Goal: Task Accomplishment & Management: Use online tool/utility

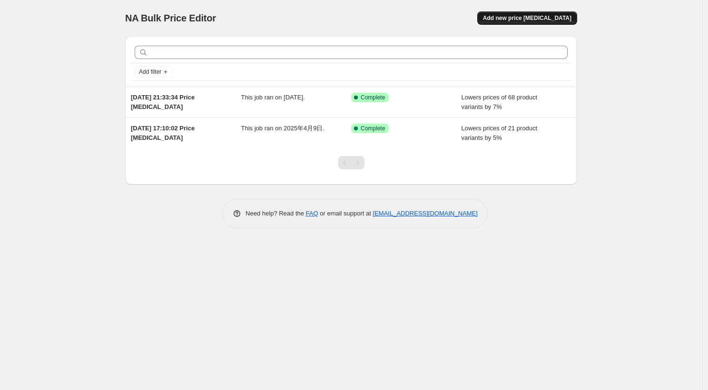
click at [513, 16] on span "Add new price [MEDICAL_DATA]" at bounding box center [527, 18] width 88 height 8
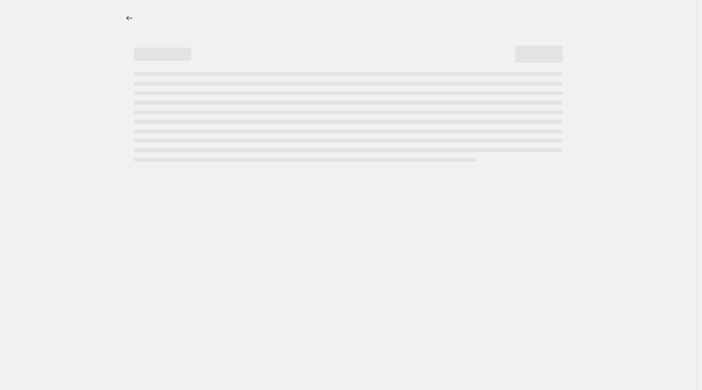
select select "percentage"
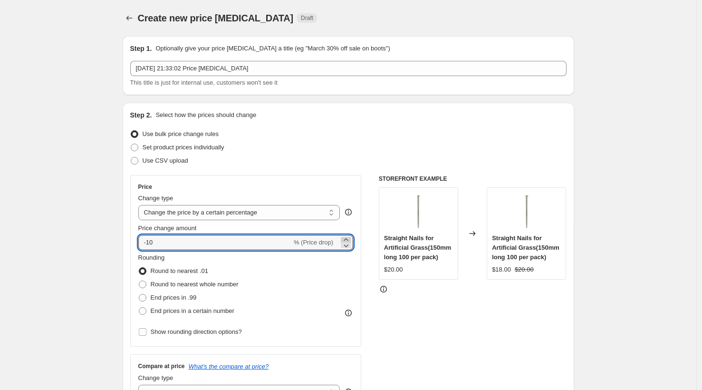
click at [347, 238] on icon at bounding box center [346, 240] width 10 height 10
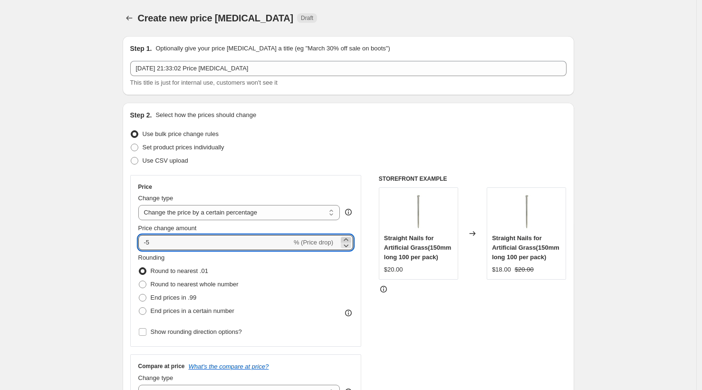
click at [348, 238] on icon at bounding box center [346, 240] width 10 height 10
click at [347, 238] on icon at bounding box center [346, 240] width 10 height 10
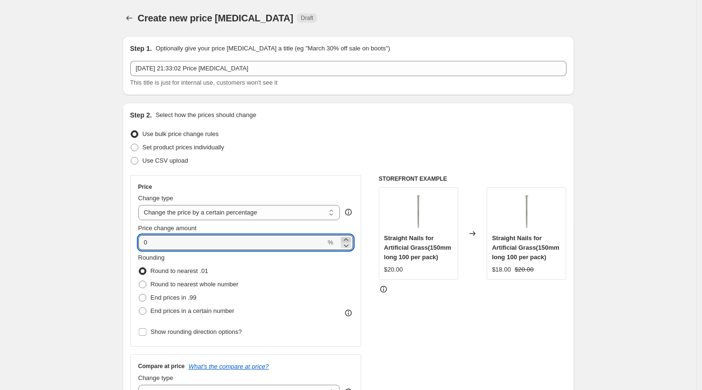
click at [347, 238] on icon at bounding box center [346, 240] width 10 height 10
click at [347, 239] on icon at bounding box center [346, 240] width 10 height 10
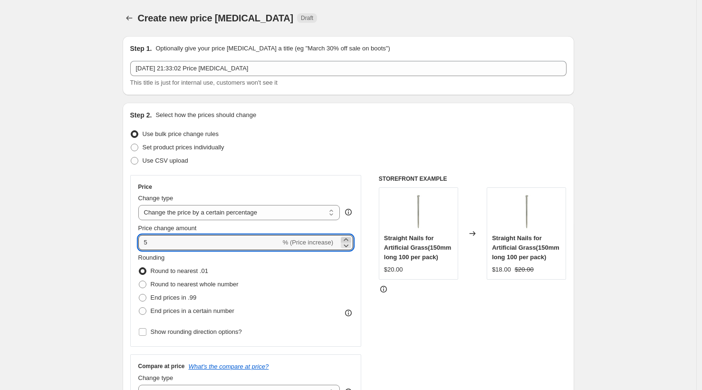
click at [347, 239] on icon at bounding box center [346, 240] width 10 height 10
click at [345, 247] on icon at bounding box center [346, 246] width 10 height 10
type input "7"
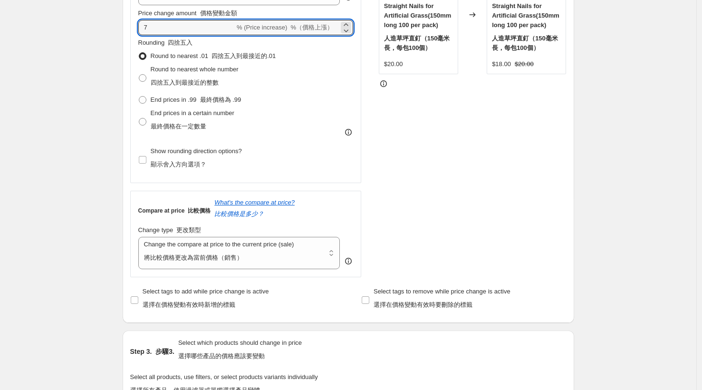
scroll to position [291, 0]
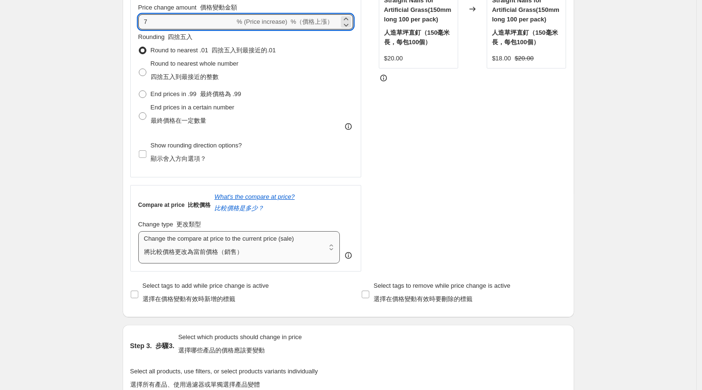
click at [335, 246] on select "Change the compare at price to the current price (sale) Change the compare at p…" at bounding box center [239, 247] width 202 height 32
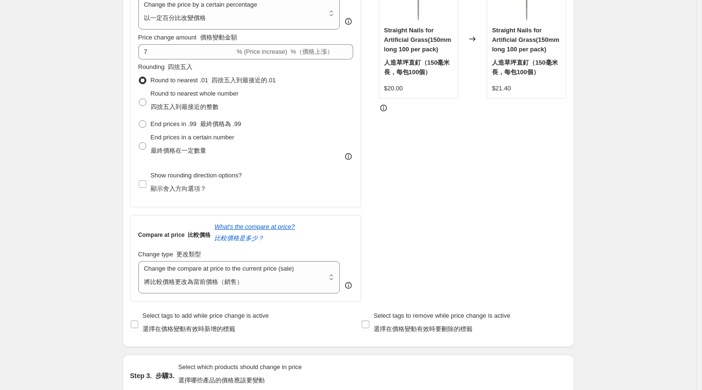
scroll to position [251, 0]
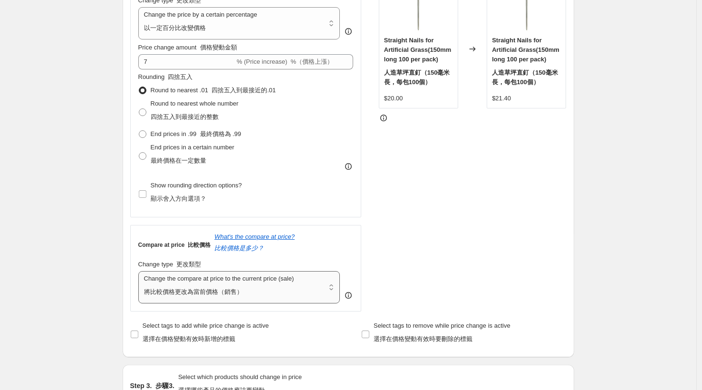
click at [336, 290] on select "Change the compare at price to the current price (sale) Change the compare at p…" at bounding box center [239, 287] width 202 height 32
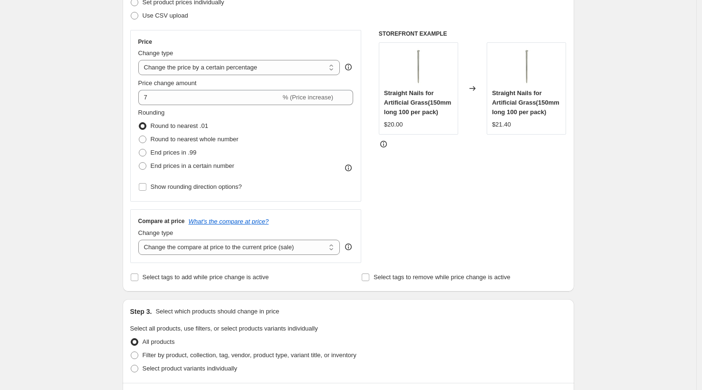
scroll to position [145, 0]
click at [332, 247] on select "Change the compare at price to the current price (sale) Change the compare at p…" at bounding box center [239, 247] width 202 height 15
drag, startPoint x: 139, startPoint y: 231, endPoint x: 185, endPoint y: 233, distance: 46.6
click at [185, 233] on div "Compare at price What's the compare at price? Change type Change the compare at…" at bounding box center [246, 236] width 232 height 53
copy span "Change type"
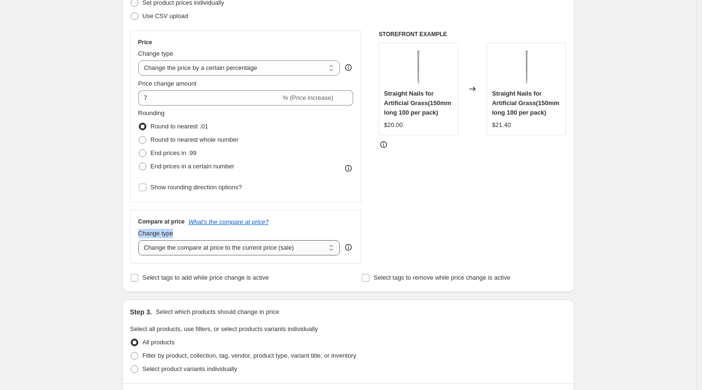
click at [310, 249] on select "Change the compare at price to the current price (sale) Change the compare at p…" at bounding box center [239, 247] width 202 height 15
click at [141, 240] on select "Change the compare at price to the current price (sale) Change the compare at p…" at bounding box center [239, 247] width 202 height 15
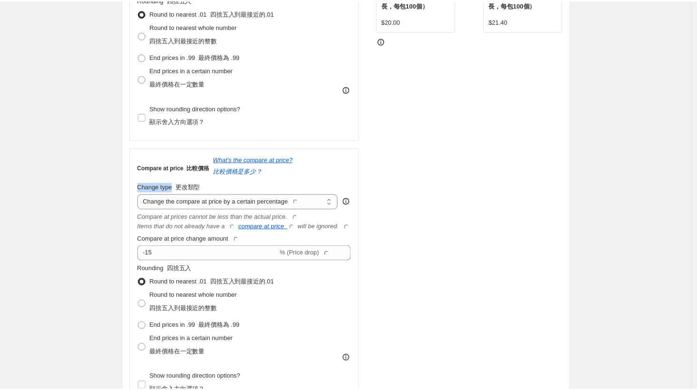
scroll to position [310, 0]
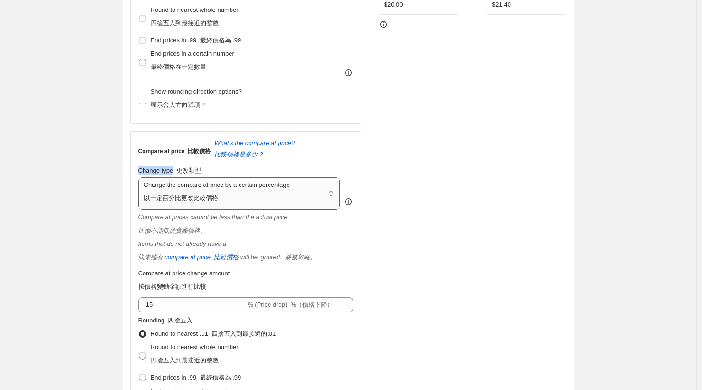
click at [329, 194] on select "Change the compare at price to the current price (sale) Change the compare at p…" at bounding box center [239, 193] width 202 height 32
select select "remove"
click at [141, 177] on select "Change the compare at price to the current price (sale) Change the compare at p…" at bounding box center [239, 193] width 202 height 32
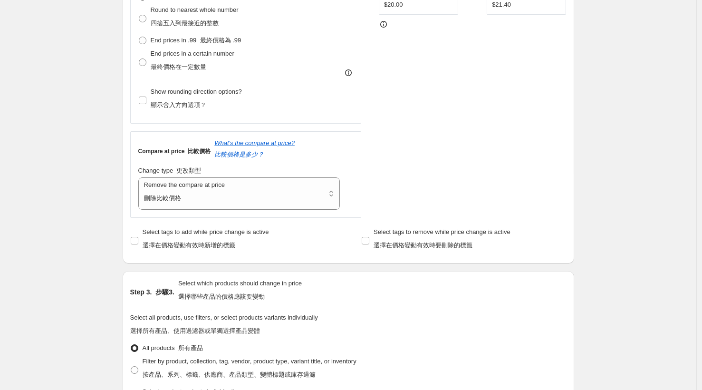
click at [569, 157] on div "Step 2. Select how the prices should change Use bulk price change rules Set pro…" at bounding box center [349, 37] width 452 height 452
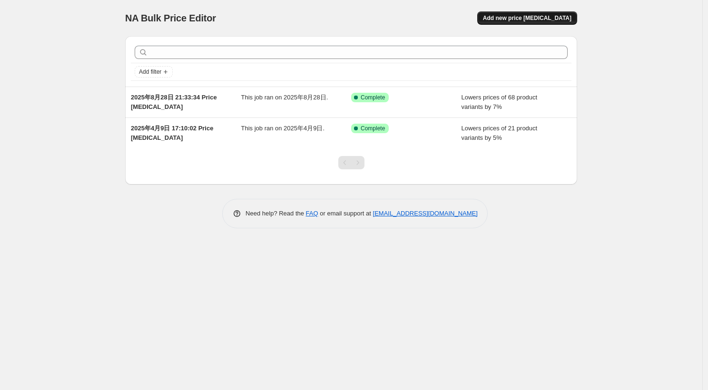
click at [501, 17] on span "Add new price [MEDICAL_DATA]" at bounding box center [527, 18] width 88 height 8
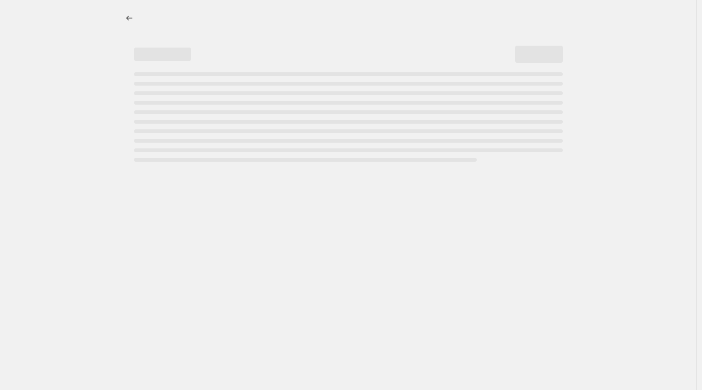
select select "percentage"
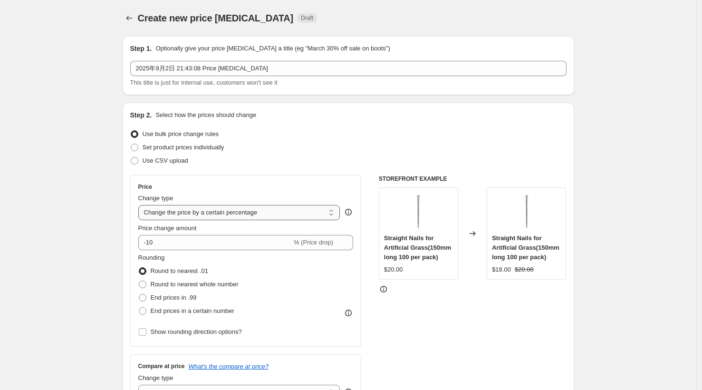
click at [335, 209] on select "Change the price to a certain amount Change the price by a certain amount Chang…" at bounding box center [239, 212] width 202 height 15
click at [141, 205] on select "Change the price to a certain amount Change the price by a certain amount Chang…" at bounding box center [239, 212] width 202 height 15
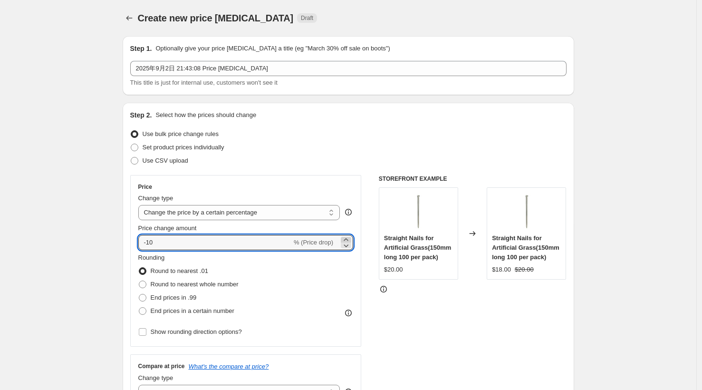
click at [349, 239] on icon at bounding box center [346, 240] width 10 height 10
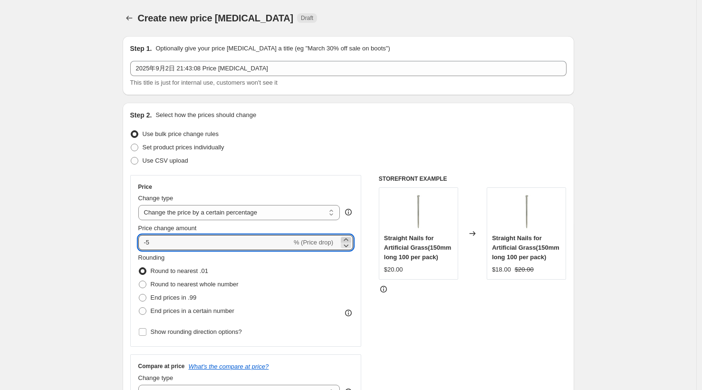
click at [349, 239] on icon at bounding box center [346, 240] width 10 height 10
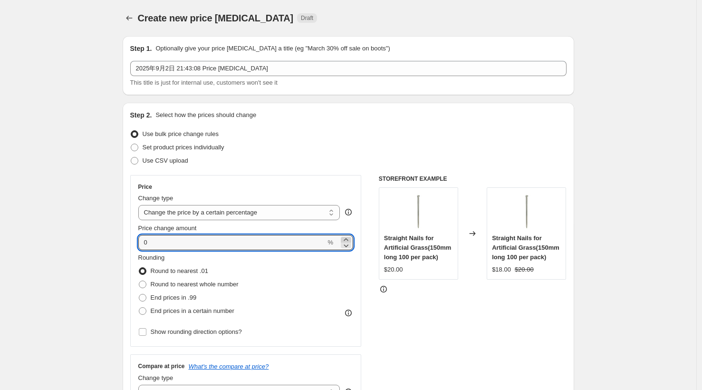
click at [349, 239] on icon at bounding box center [346, 240] width 10 height 10
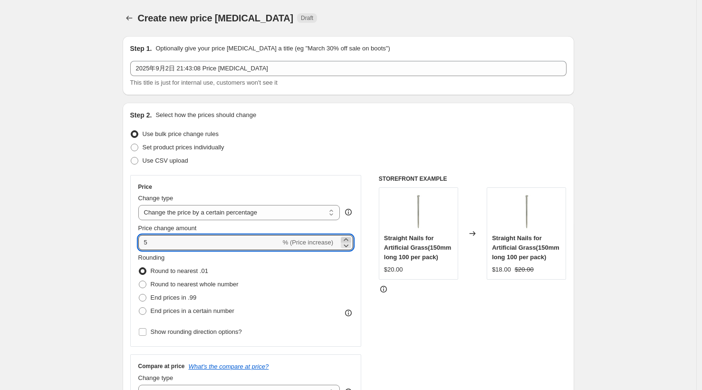
click at [349, 239] on icon at bounding box center [346, 240] width 10 height 10
type input "7"
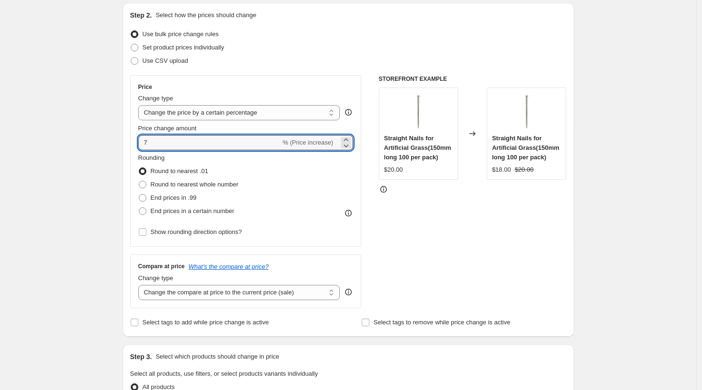
scroll to position [106, 0]
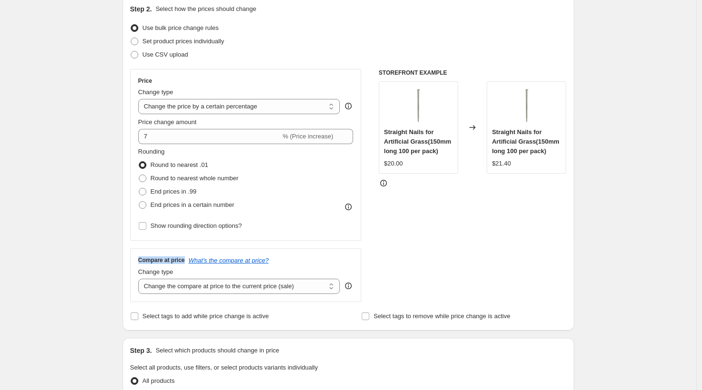
drag, startPoint x: 141, startPoint y: 260, endPoint x: 190, endPoint y: 257, distance: 48.6
click at [190, 257] on div "Compare at price What's the compare at price?" at bounding box center [245, 260] width 215 height 8
copy h3 "Compare at price"
click at [283, 264] on div "Compare at price What's the compare at price? Change type Change the compare at…" at bounding box center [245, 274] width 215 height 37
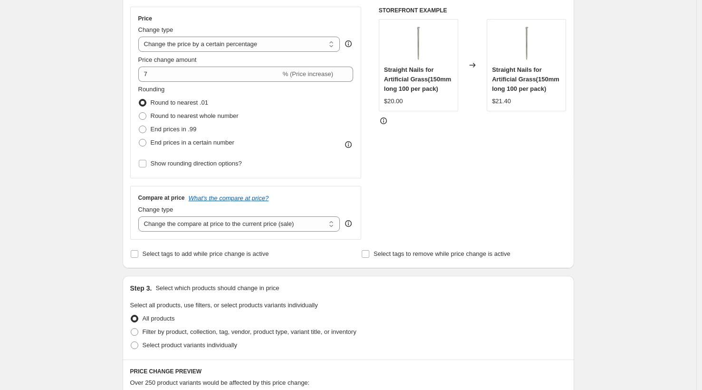
scroll to position [174, 0]
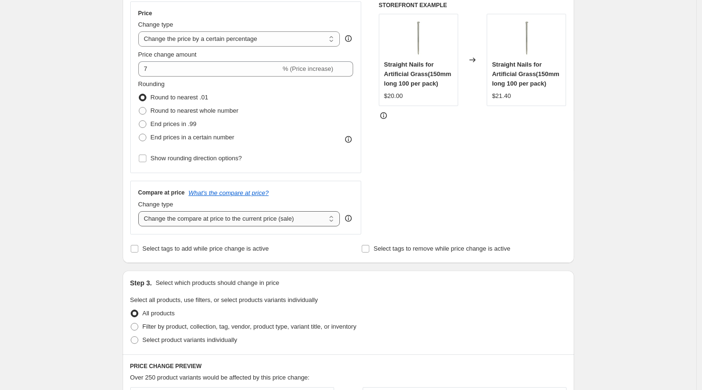
click at [294, 223] on select "Change the compare at price to the current price (sale) Change the compare at p…" at bounding box center [239, 218] width 202 height 15
click at [141, 211] on select "Change the compare at price to the current price (sale) Change the compare at p…" at bounding box center [239, 218] width 202 height 15
click at [317, 216] on select "Change the compare at price to the current price (sale) Change the compare at p…" at bounding box center [239, 218] width 202 height 15
select select "remove"
click at [141, 211] on select "Change the compare at price to the current price (sale) Change the compare at p…" at bounding box center [239, 218] width 202 height 15
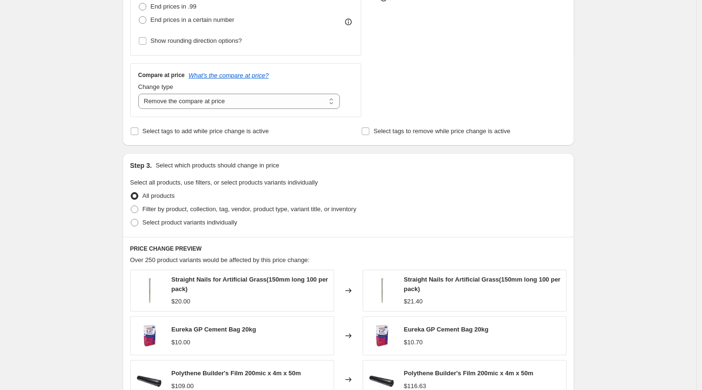
scroll to position [292, 0]
click at [277, 211] on span "Filter by product, collection, tag, vendor, product type, variant title, or inv…" at bounding box center [250, 207] width 214 height 7
click at [131, 205] on input "Filter by product, collection, tag, vendor, product type, variant title, or inv…" at bounding box center [131, 204] width 0 height 0
radio input "true"
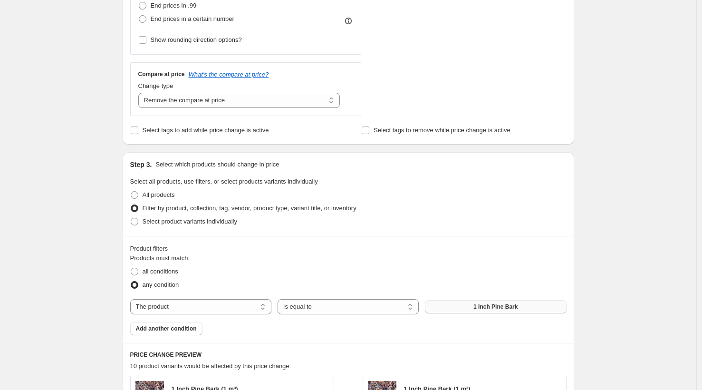
click at [444, 308] on button "1 Inch Pine Bark" at bounding box center [495, 306] width 141 height 13
click at [526, 304] on button "1 Inch Pine Bark" at bounding box center [495, 306] width 141 height 13
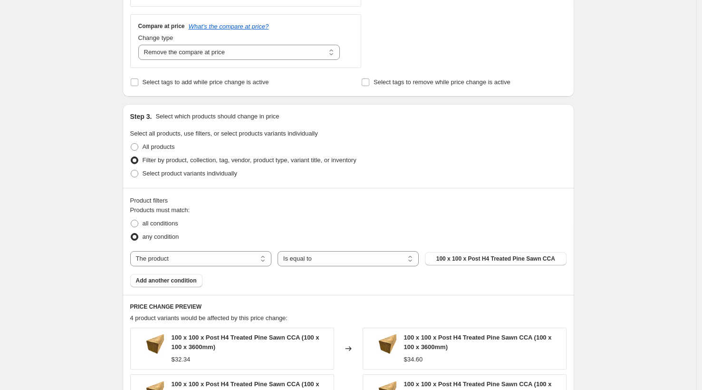
scroll to position [343, 0]
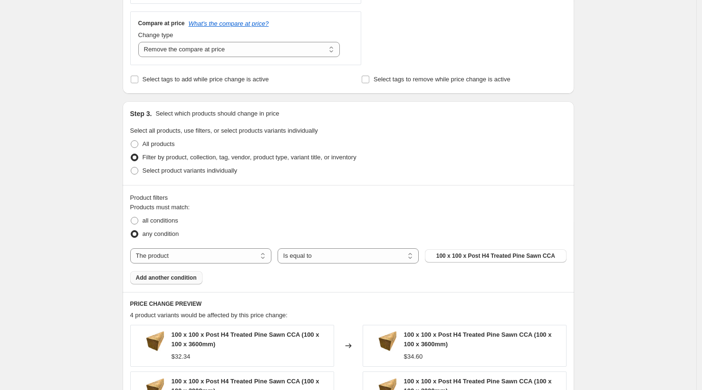
click at [192, 278] on span "Add another condition" at bounding box center [166, 278] width 61 height 8
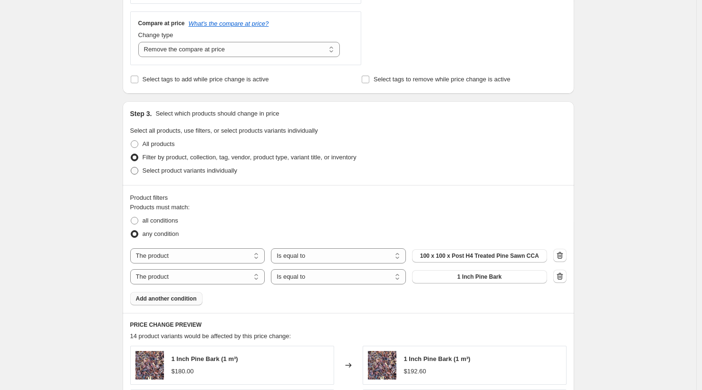
click at [214, 174] on span "Select product variants individually" at bounding box center [190, 170] width 95 height 7
click at [131, 167] on input "Select product variants individually" at bounding box center [131, 167] width 0 height 0
radio input "true"
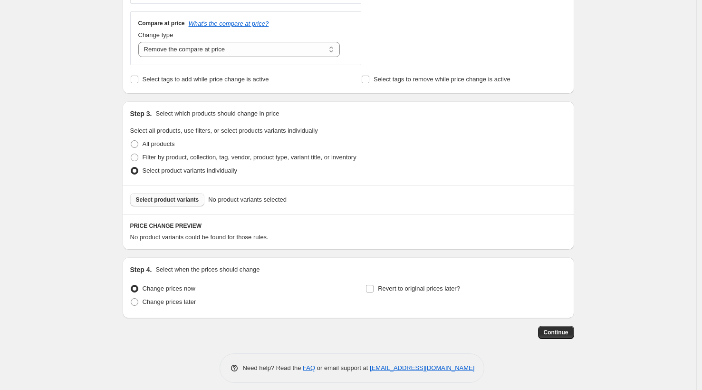
click at [181, 201] on span "Select product variants" at bounding box center [167, 200] width 63 height 8
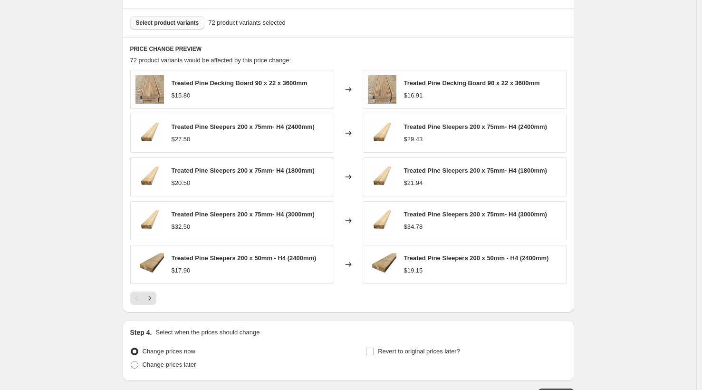
scroll to position [590, 0]
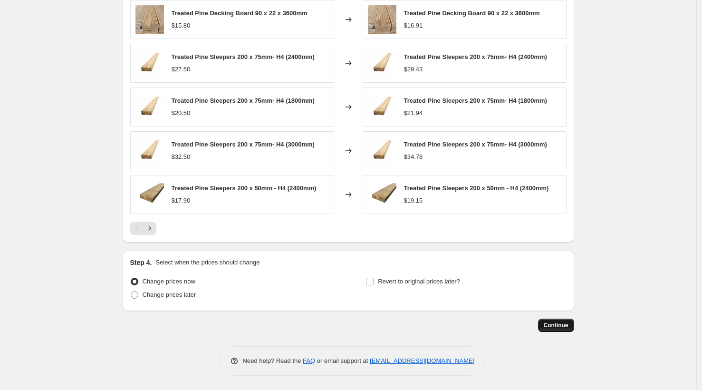
click at [559, 326] on span "Continue" at bounding box center [556, 325] width 25 height 8
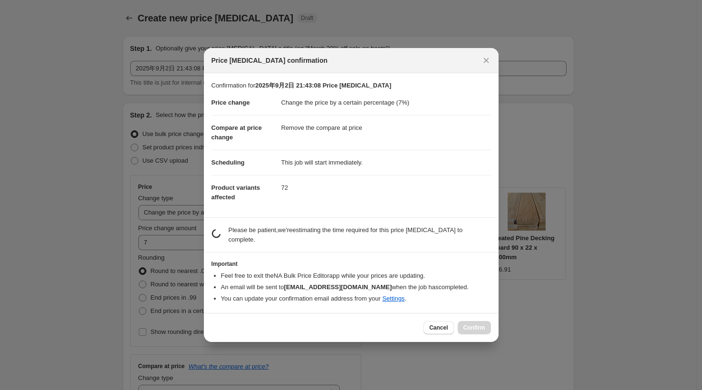
scroll to position [0, 0]
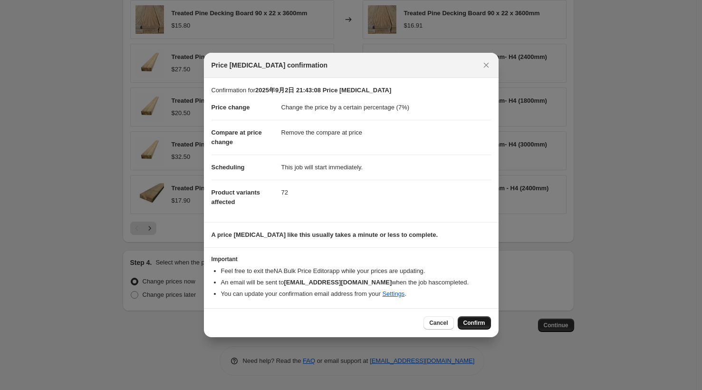
click at [469, 325] on span "Confirm" at bounding box center [475, 323] width 22 height 8
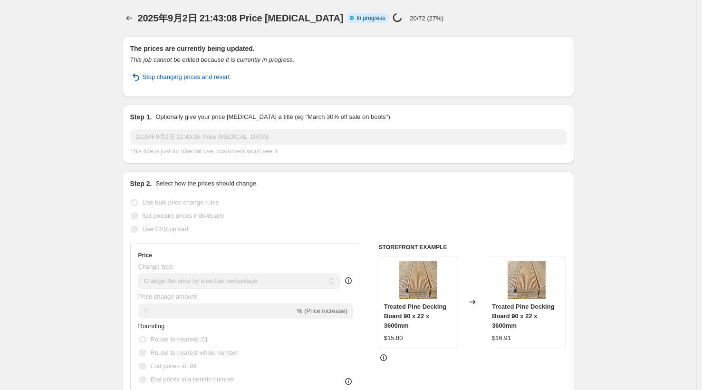
select select "percentage"
select select "remove"
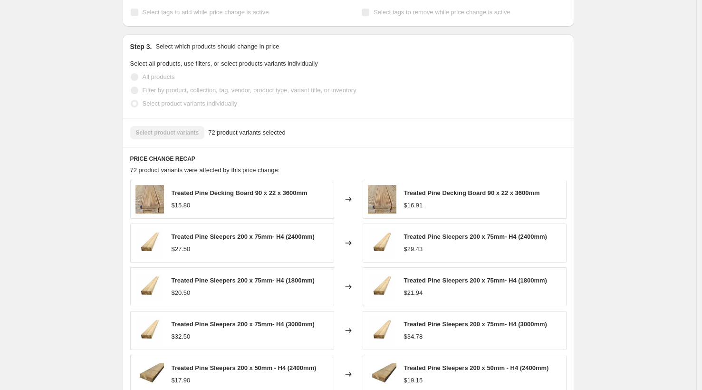
scroll to position [557, 0]
